Goal: Find specific fact: Find specific fact

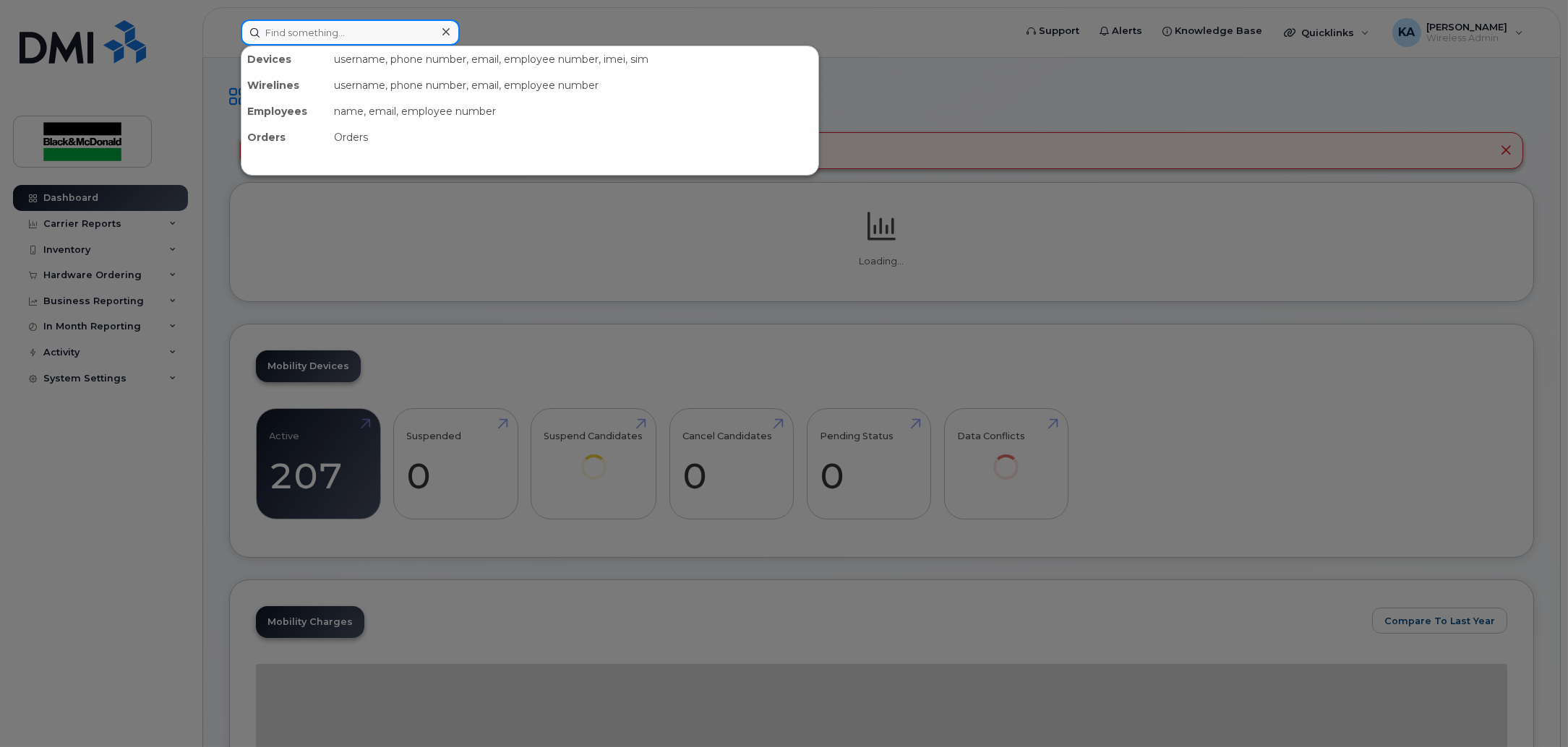
click at [300, 27] on input at bounding box center [350, 32] width 219 height 26
paste input "[PHONE_NUMBER]"
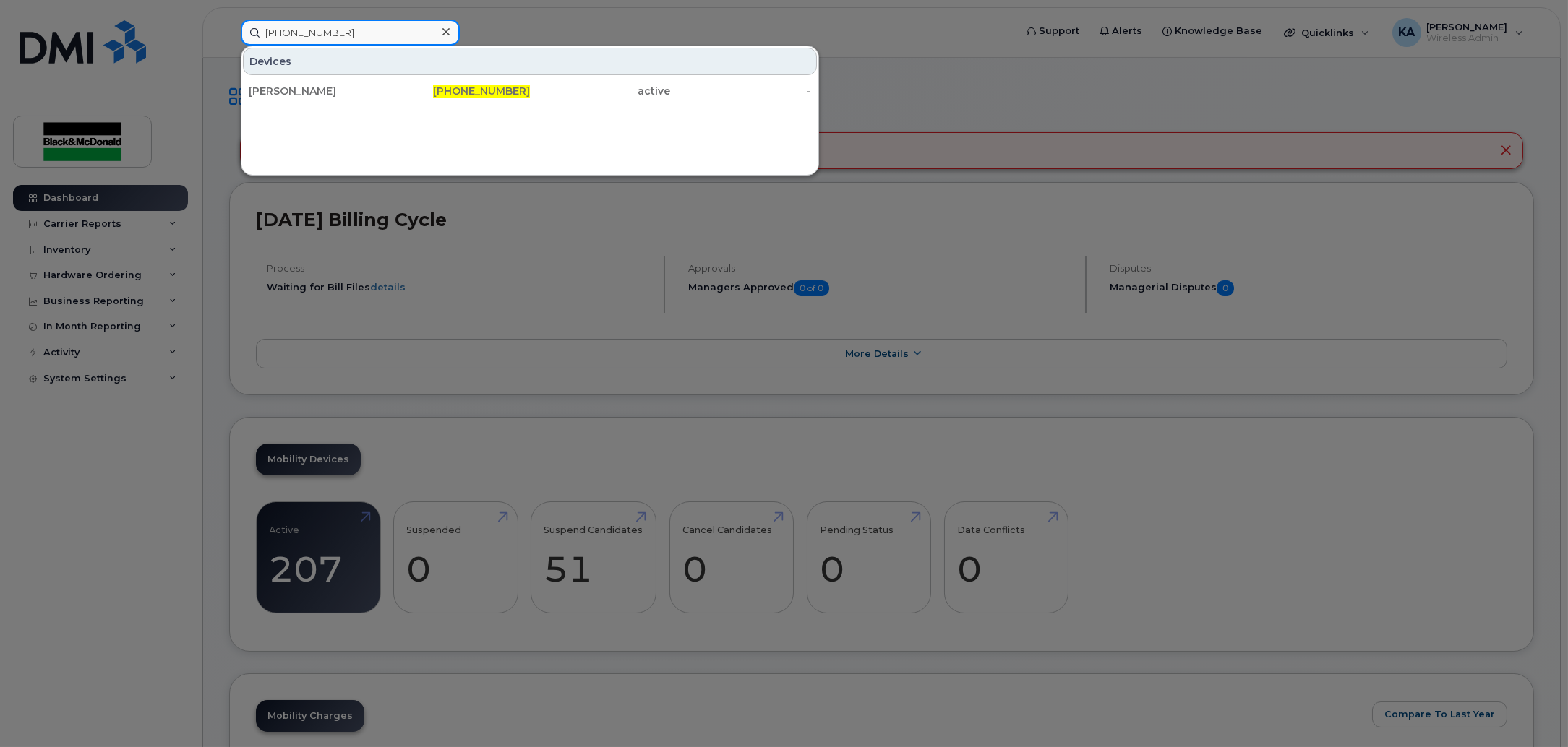
type input "[PHONE_NUMBER]"
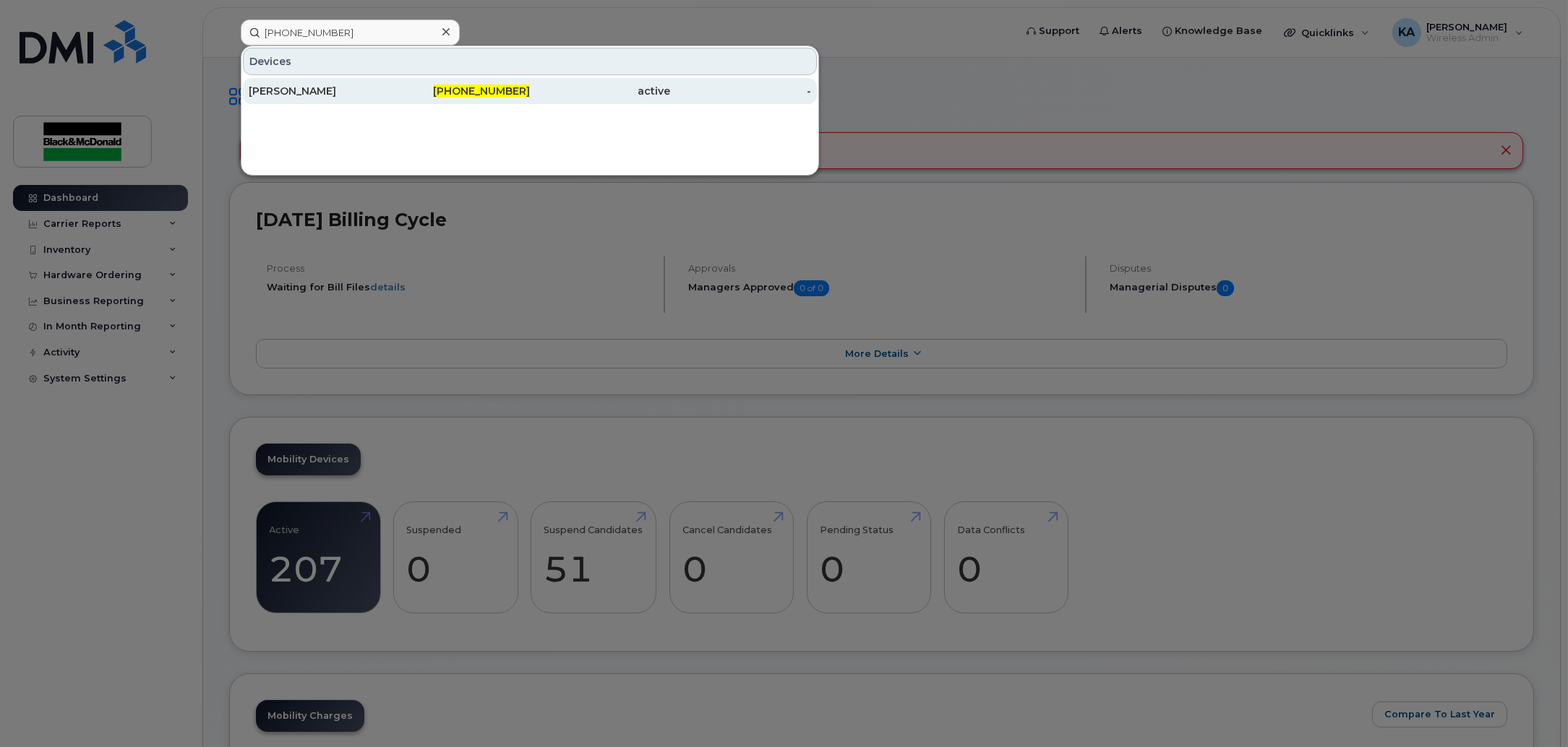
click at [504, 93] on span "[PHONE_NUMBER]" at bounding box center [482, 91] width 97 height 13
